Goal: Find specific page/section: Find specific page/section

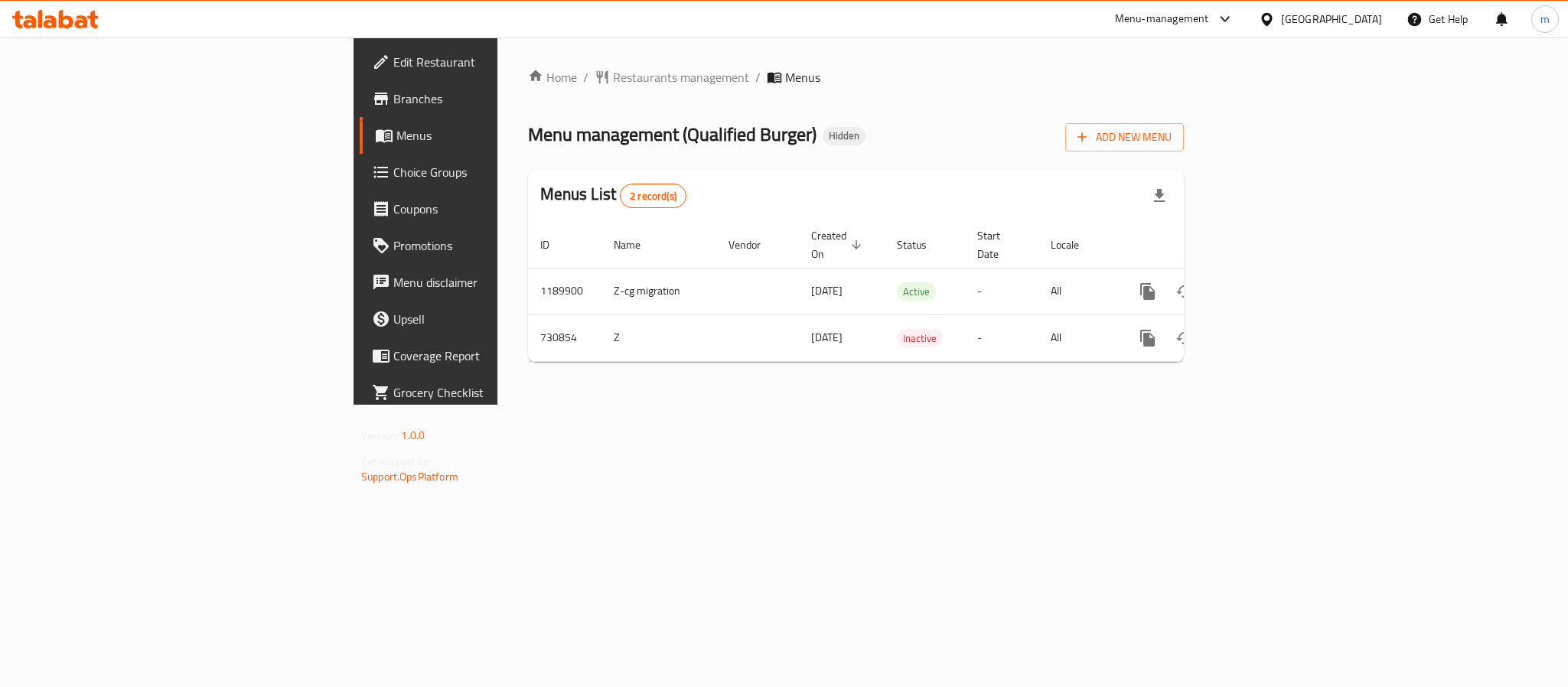
click at [1280, 14] on div at bounding box center [1269, 19] width 22 height 16
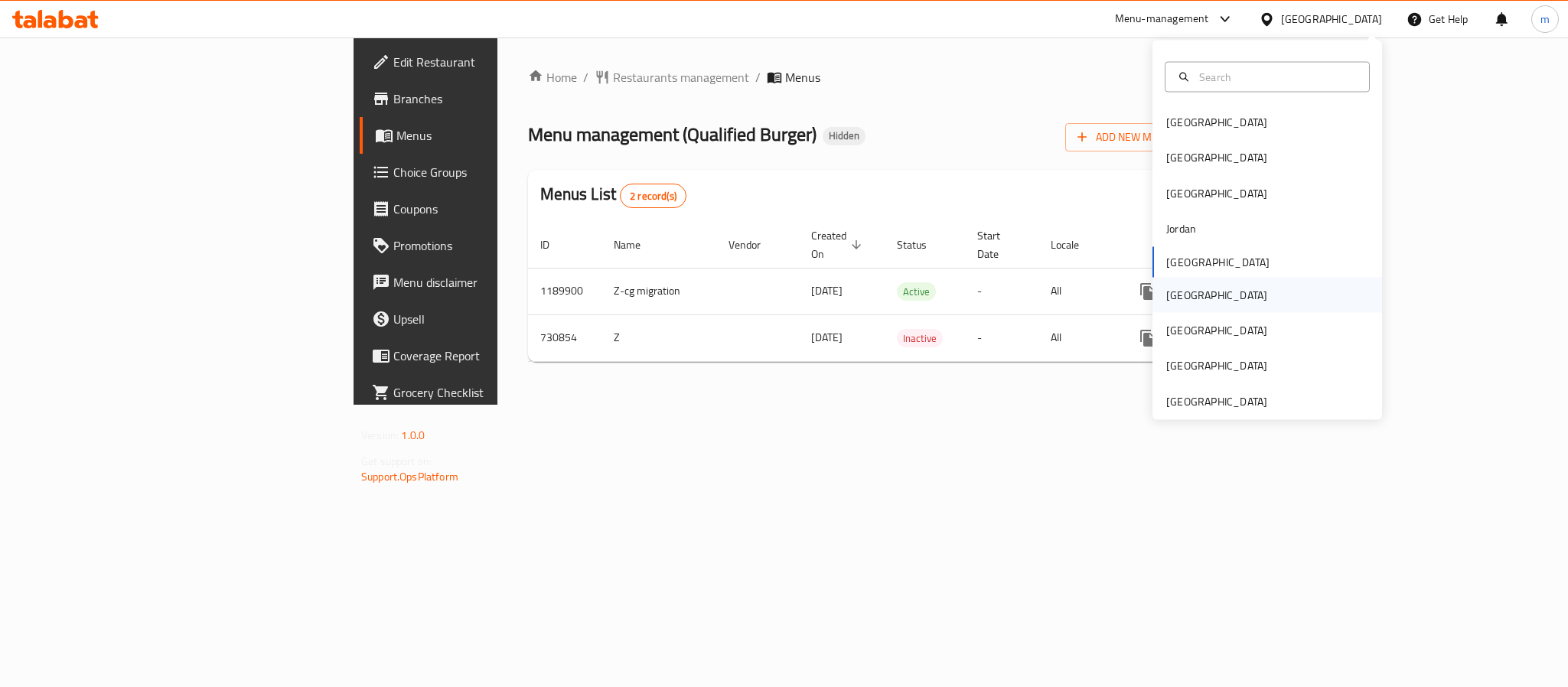
click at [1178, 301] on div "[GEOGRAPHIC_DATA]" at bounding box center [1215, 294] width 125 height 36
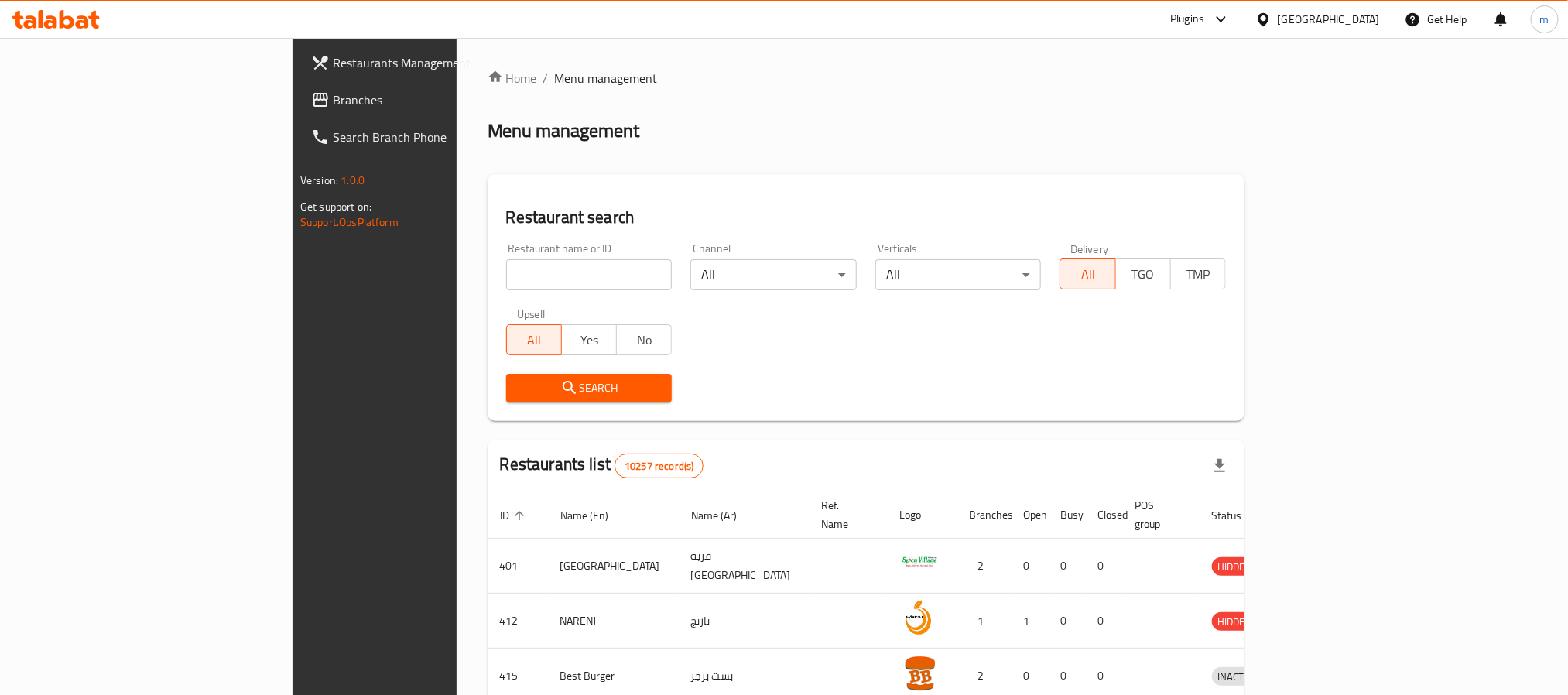
click at [298, 44] on link "Restaurants Management" at bounding box center [426, 63] width 255 height 37
click at [333, 103] on span "Branches" at bounding box center [437, 100] width 209 height 18
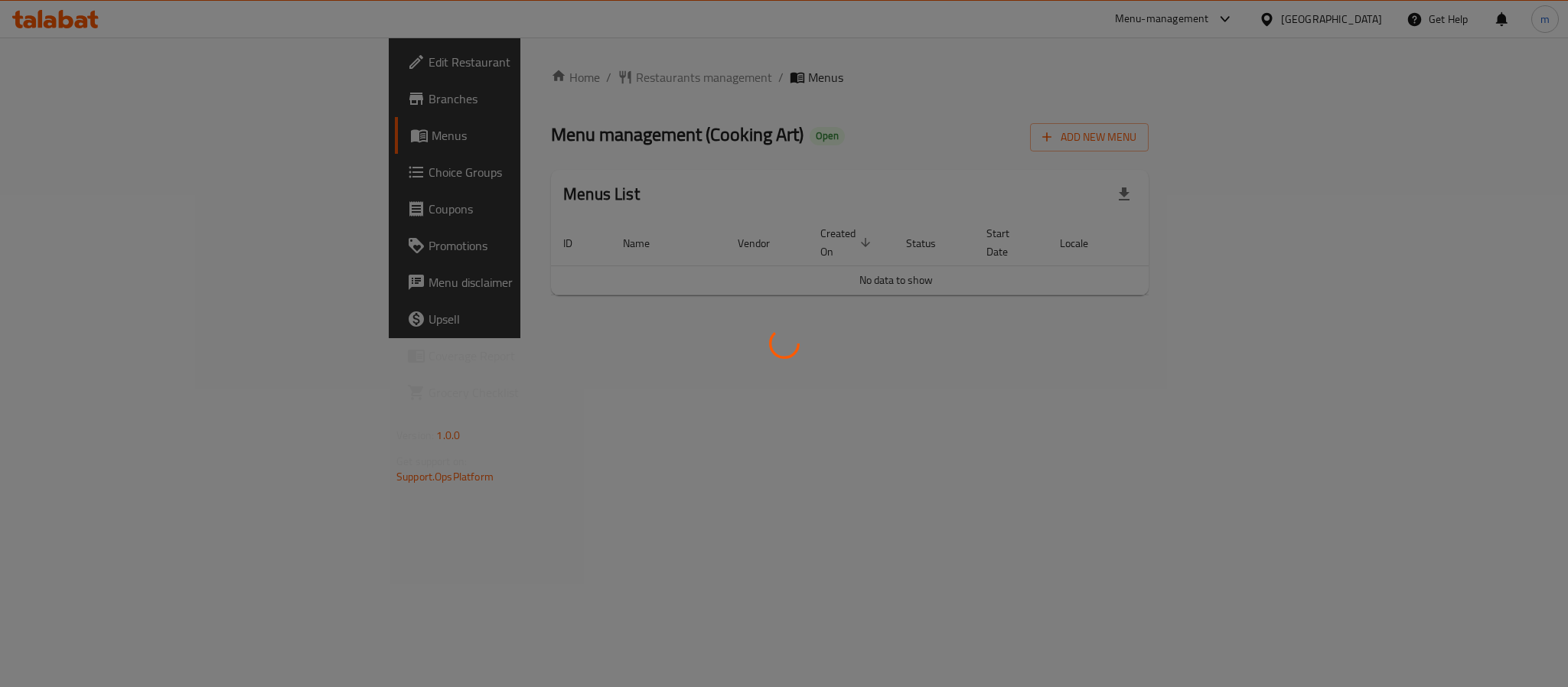
click at [483, 76] on div at bounding box center [784, 344] width 1568 height 687
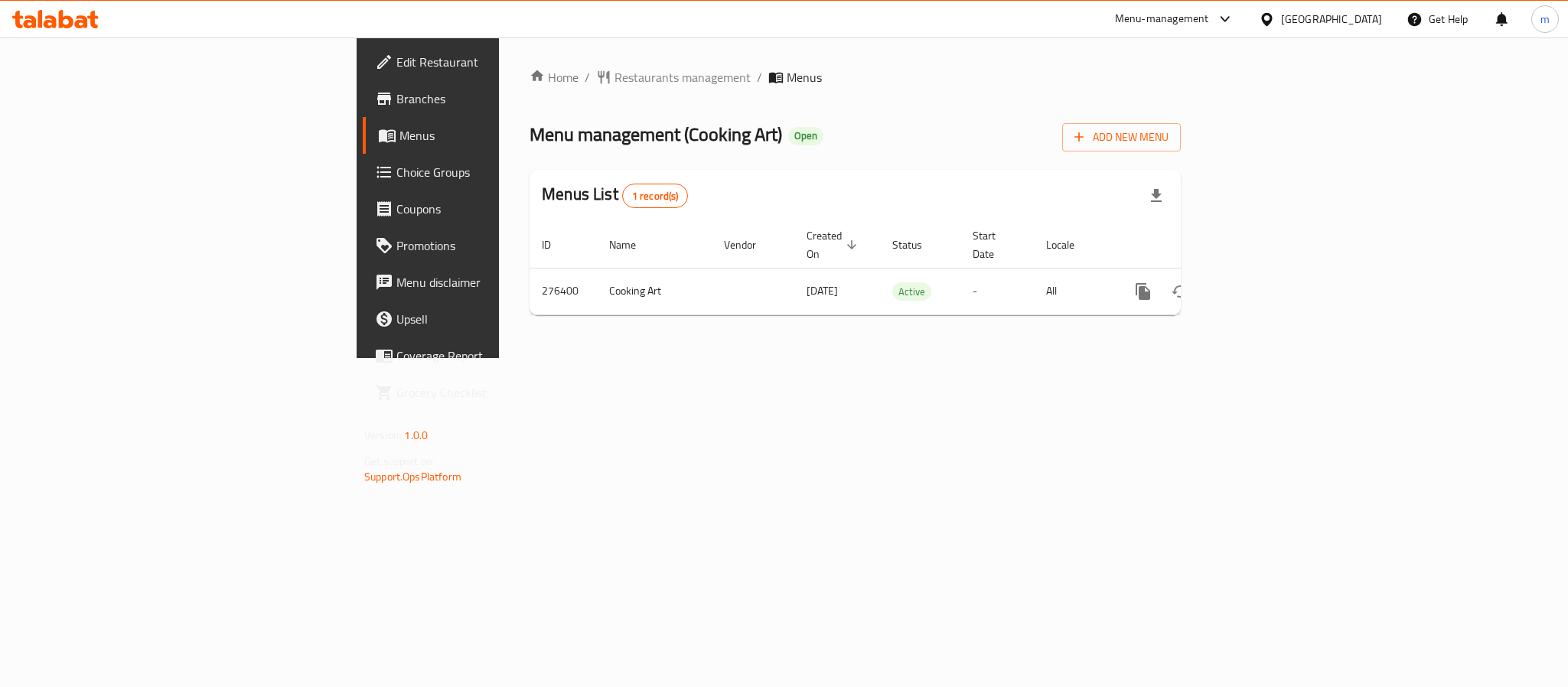
click at [615, 76] on span "Restaurants management" at bounding box center [682, 78] width 136 height 18
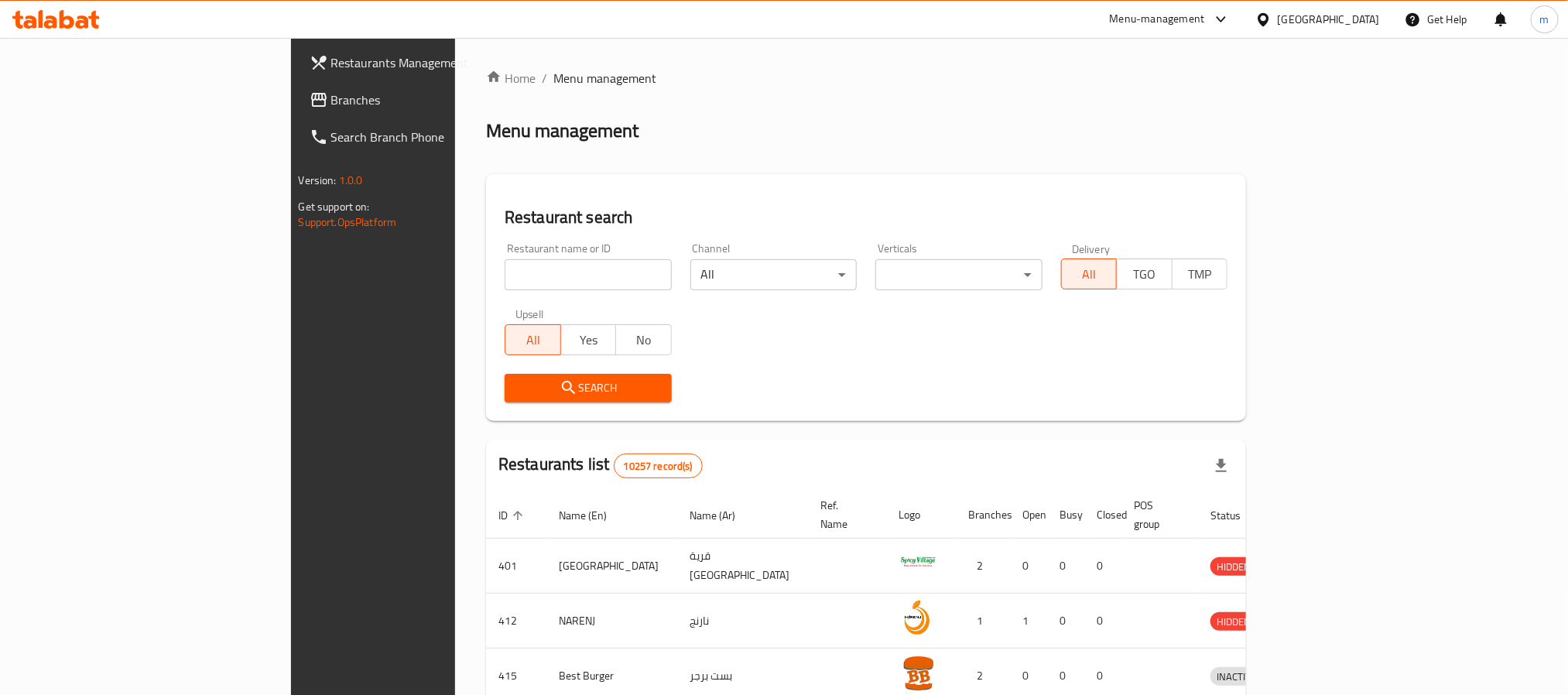
click at [504, 268] on input "search" at bounding box center [588, 275] width 167 height 31
paste input "628028"
type input "628028"
click at [517, 381] on span "Search" at bounding box center [589, 388] width 142 height 19
